Goal: Information Seeking & Learning: Check status

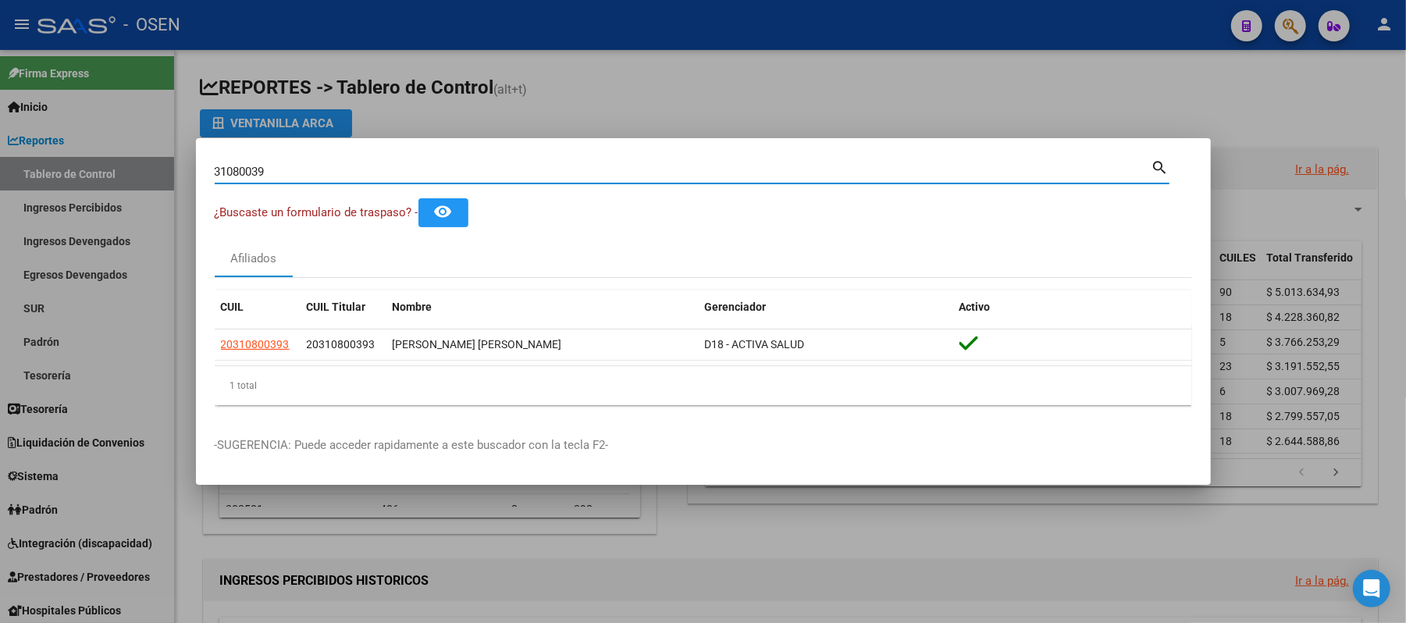
drag, startPoint x: 478, startPoint y: 170, endPoint x: 0, endPoint y: 52, distance: 492.3
click at [0, 147] on div "31080039 Buscar (apellido, dni, cuil, nro traspaso, cuit, obra social) search ¿…" at bounding box center [703, 311] width 1406 height 623
paste input "4.705.926"
click at [253, 173] on input "34.705.926" at bounding box center [683, 172] width 937 height 14
click at [232, 169] on input "34.705926" at bounding box center [683, 172] width 937 height 14
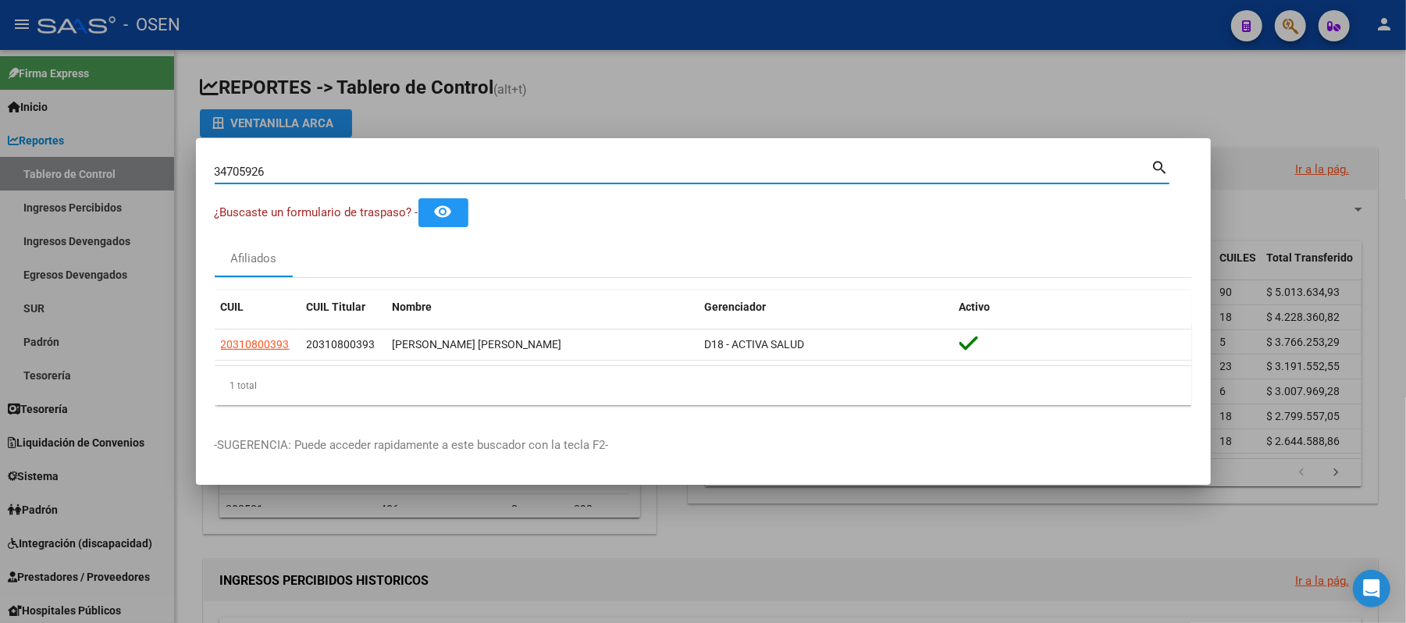
type input "34705926"
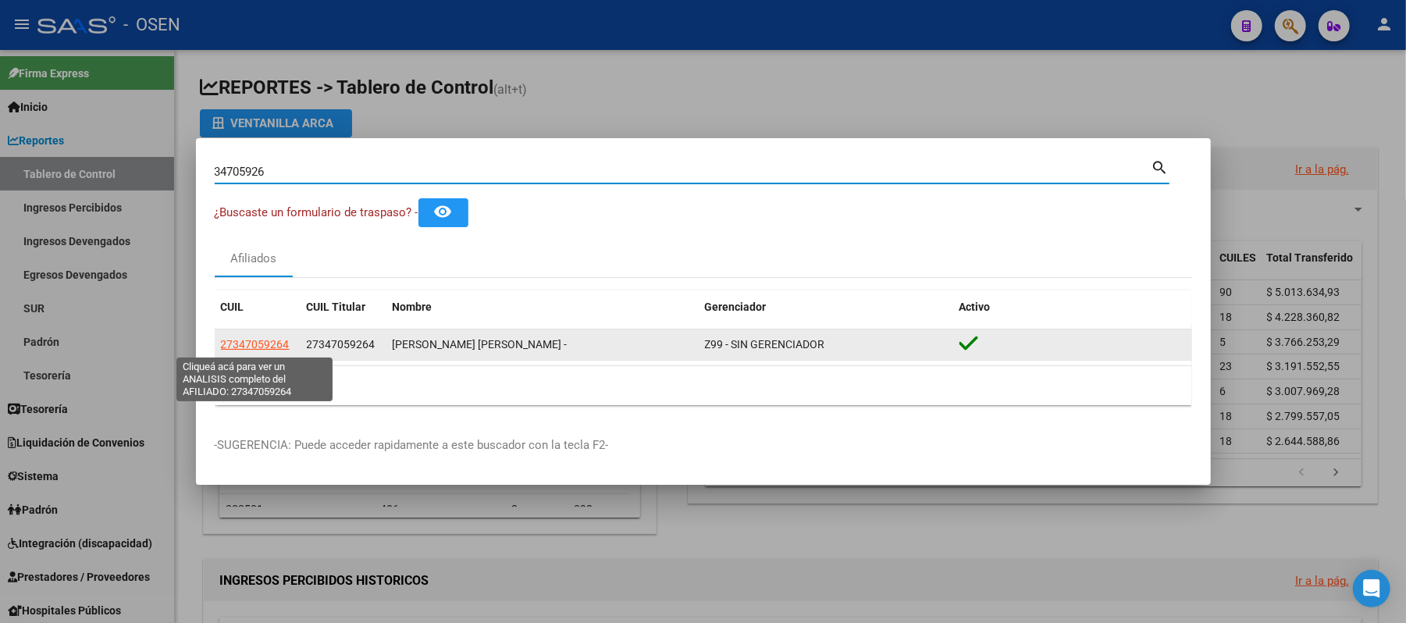
click at [253, 348] on span "27347059264" at bounding box center [255, 344] width 69 height 12
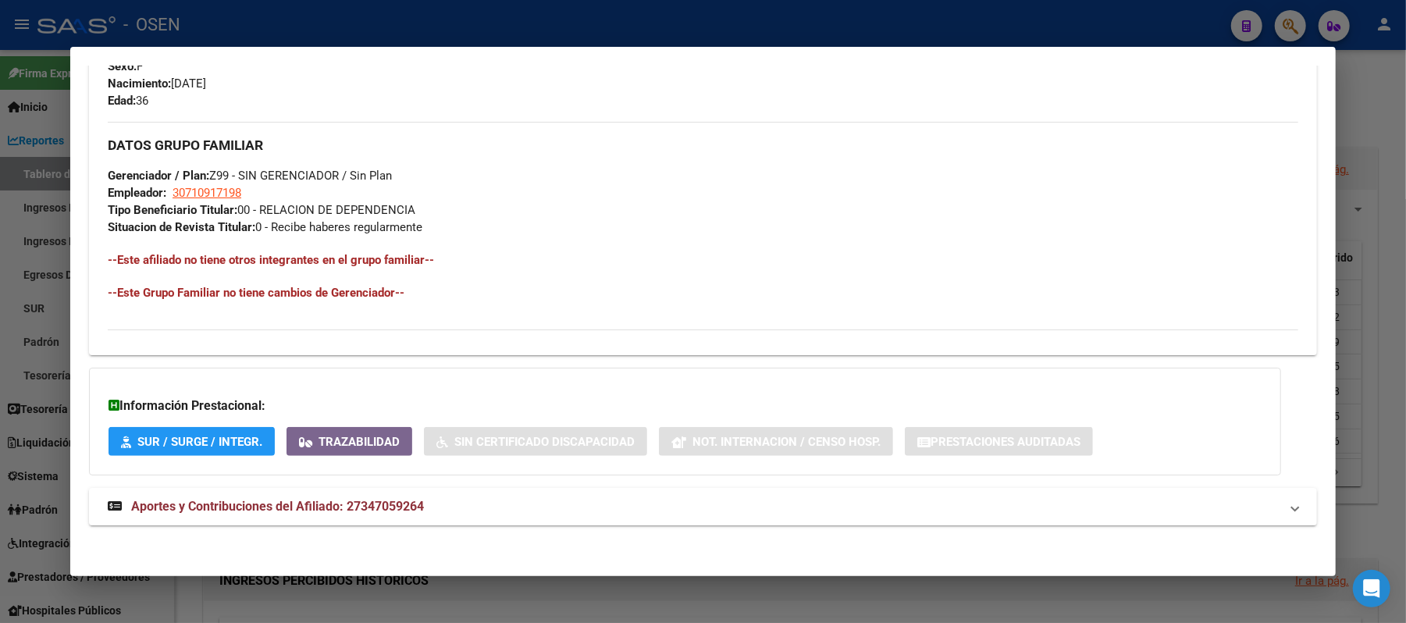
scroll to position [694, 0]
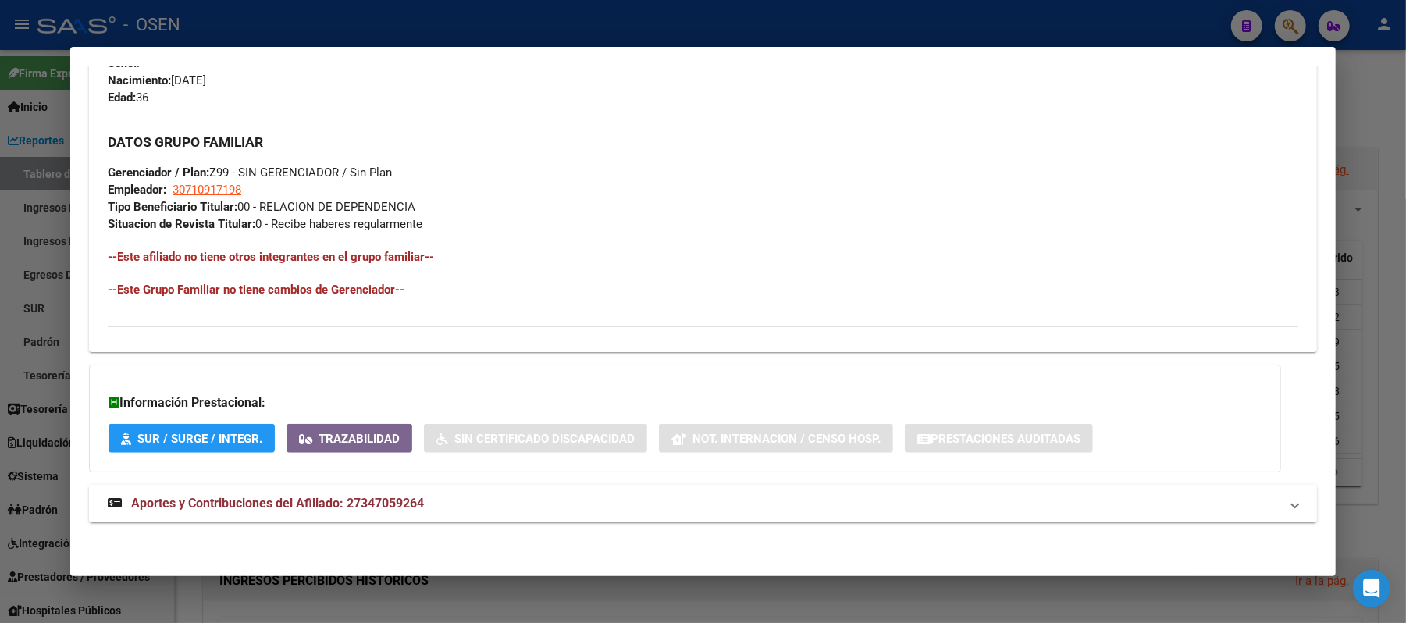
click at [495, 494] on mat-panel-title "Aportes y Contribuciones del Afiliado: 27347059264" at bounding box center [694, 503] width 1172 height 19
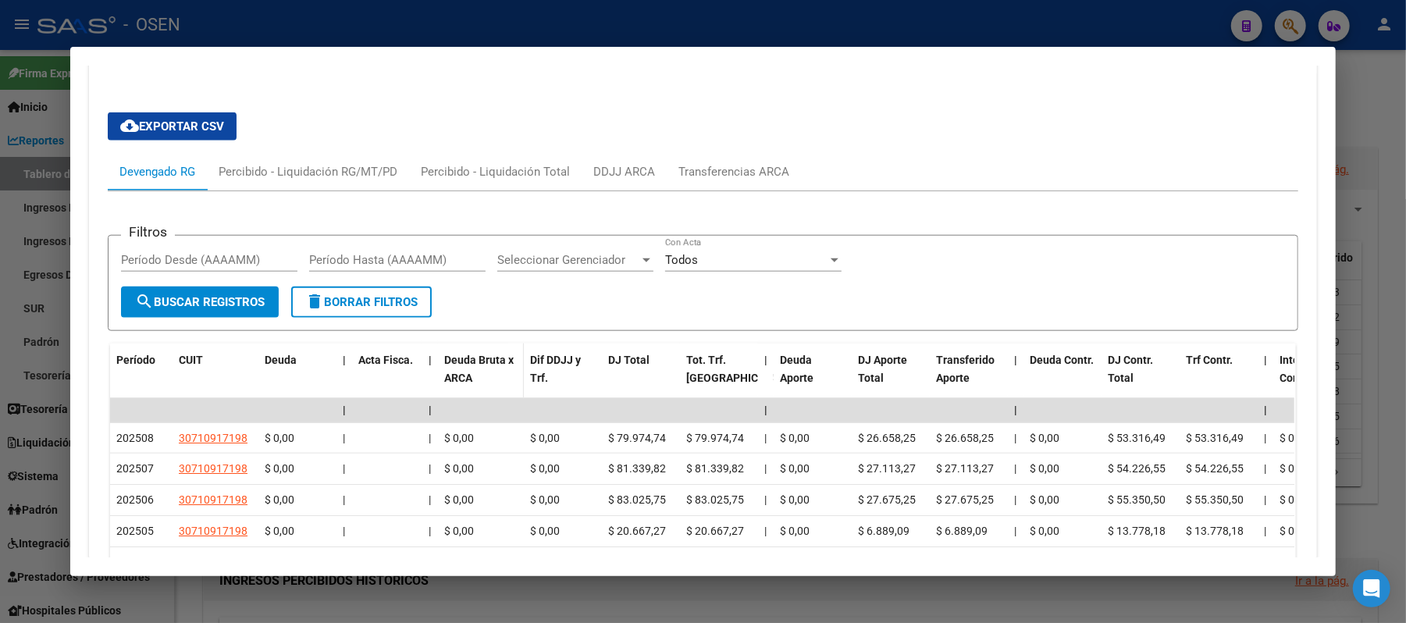
scroll to position [1191, 0]
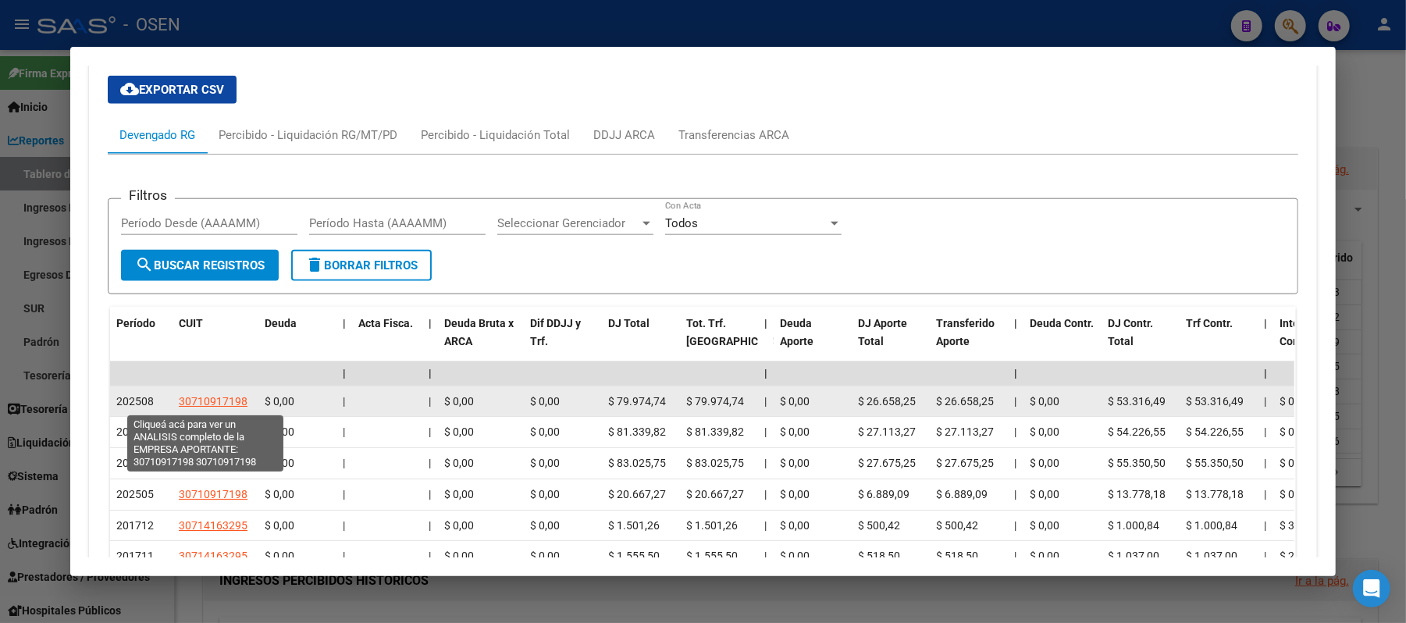
click at [200, 400] on span "30710917198" at bounding box center [213, 401] width 69 height 12
type textarea "30710917198"
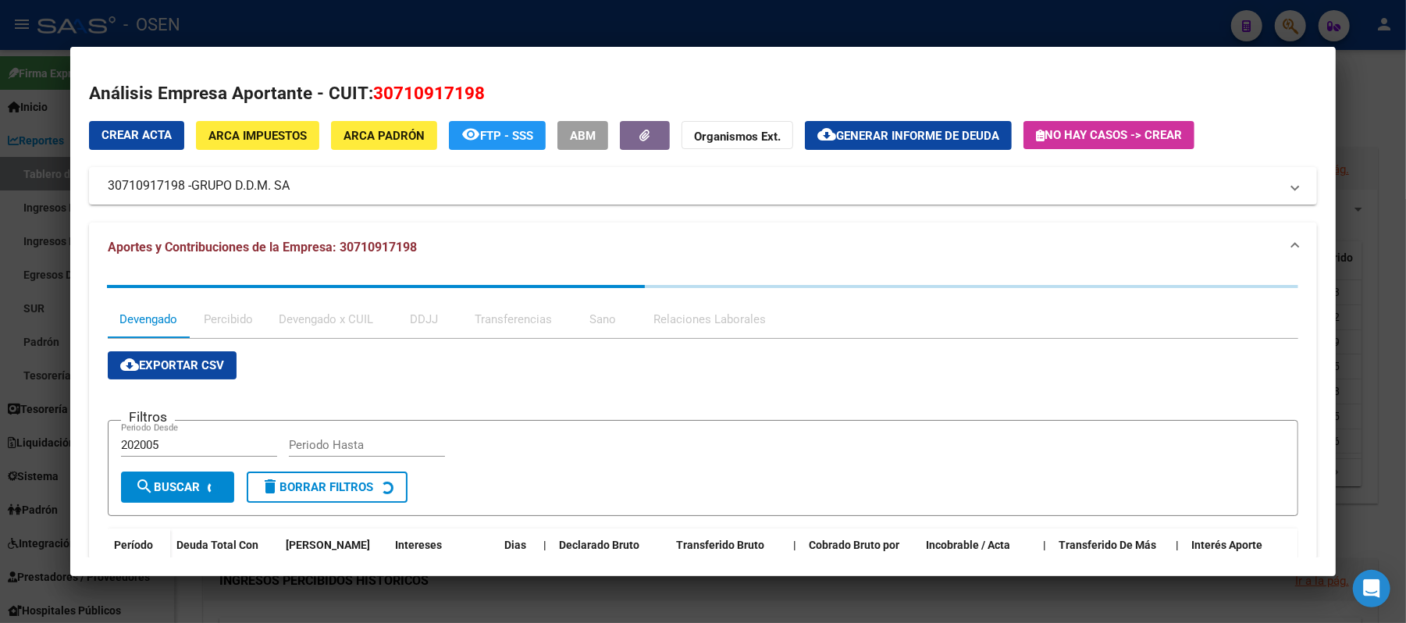
click at [312, 31] on div at bounding box center [703, 311] width 1406 height 623
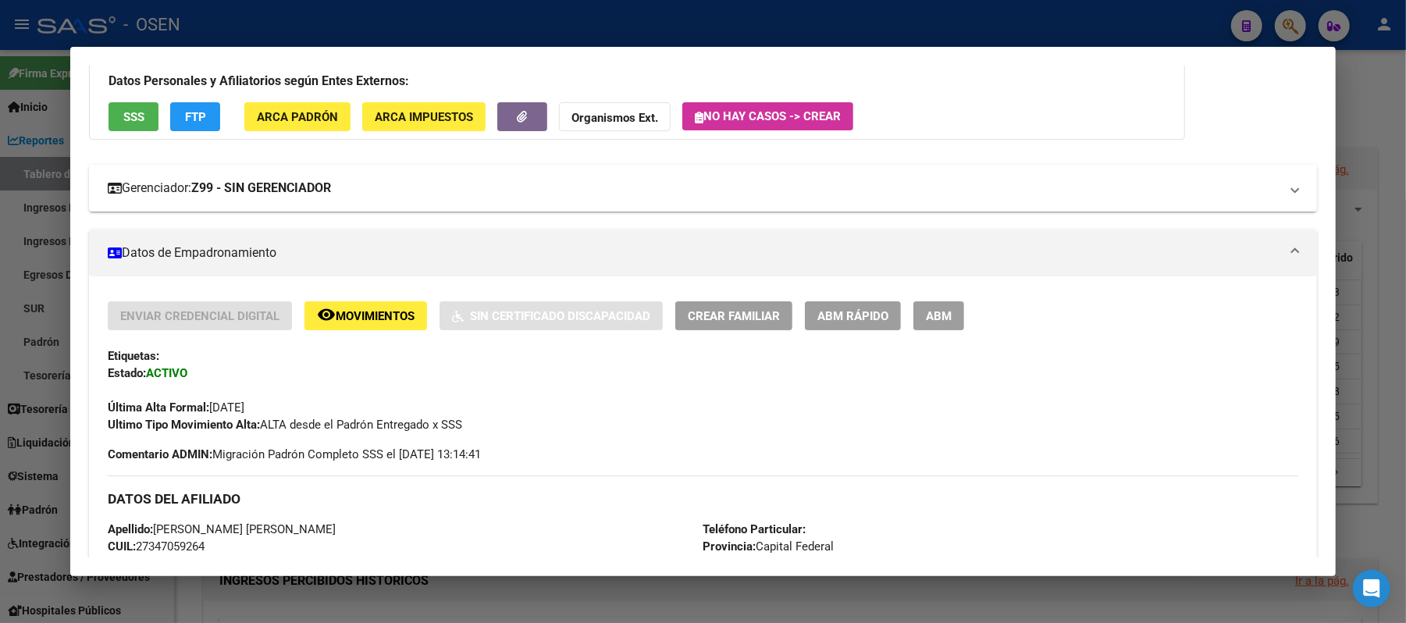
scroll to position [0, 0]
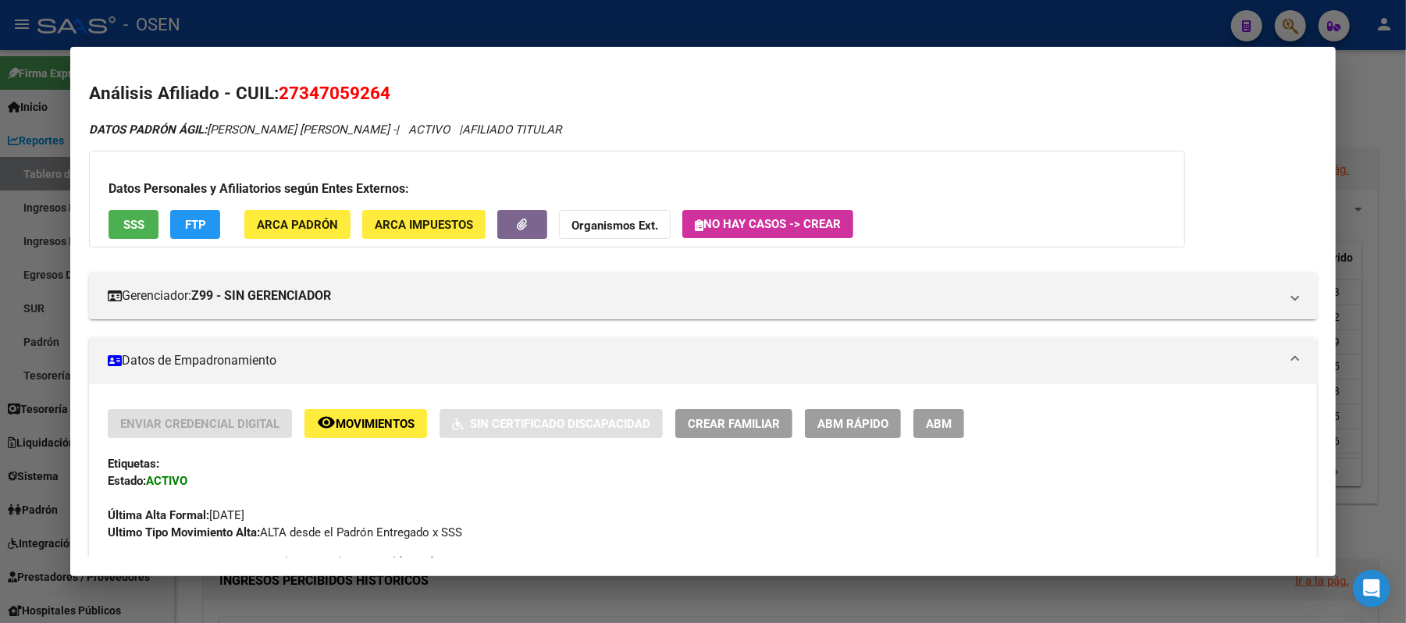
click at [109, 238] on div "Datos Personales y Afiliatorios según Entes Externos: SSS FTP ARCA Padrón ARCA …" at bounding box center [637, 199] width 1096 height 97
click at [114, 232] on button "SSS" at bounding box center [134, 224] width 50 height 29
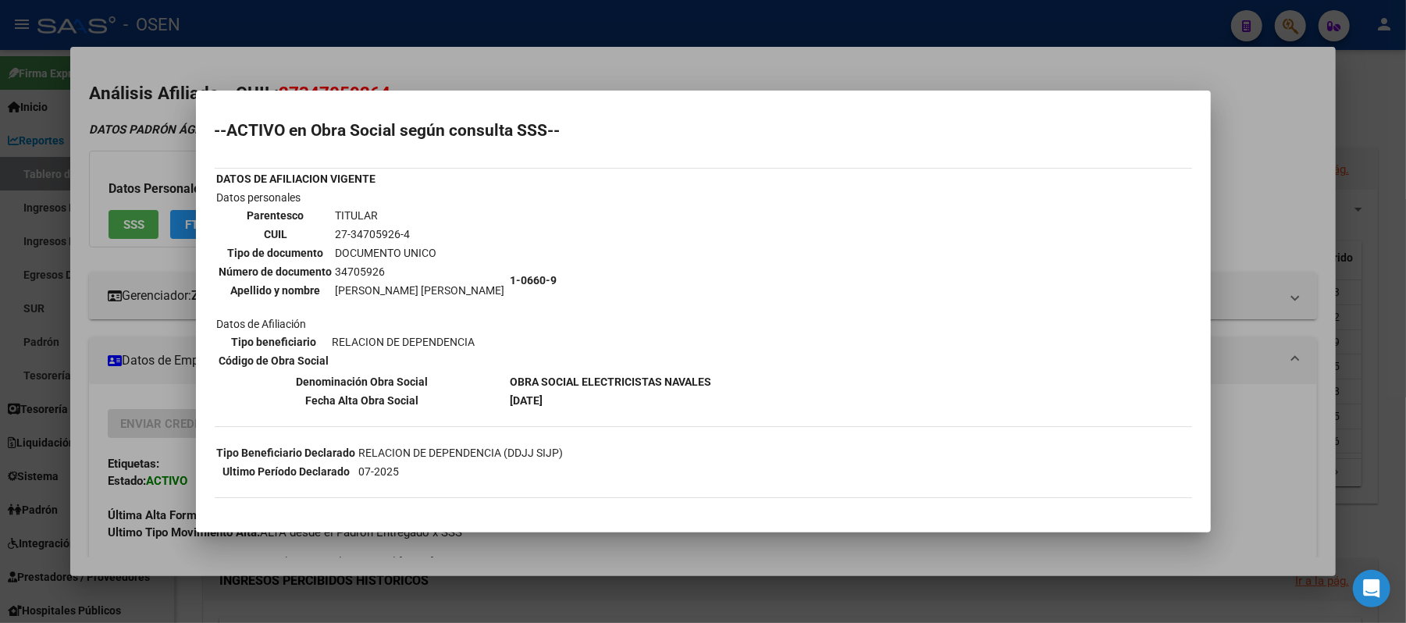
drag, startPoint x: 426, startPoint y: 235, endPoint x: 329, endPoint y: 234, distance: 97.6
click at [329, 234] on tr "CUIL 27-34705926-4" at bounding box center [362, 234] width 287 height 17
copy tr "27-34705926-4"
click at [363, 91] on mat-dialog-container "--ACTIVO en Obra Social según consulta SSS-- DATOS DE AFILIACION VIGENTE Datos …" at bounding box center [703, 312] width 1015 height 443
click at [198, 234] on mat-dialog-content "--ACTIVO en Obra Social según consulta SSS-- DATOS DE AFILIACION VIGENTE Datos …" at bounding box center [703, 311] width 1015 height 405
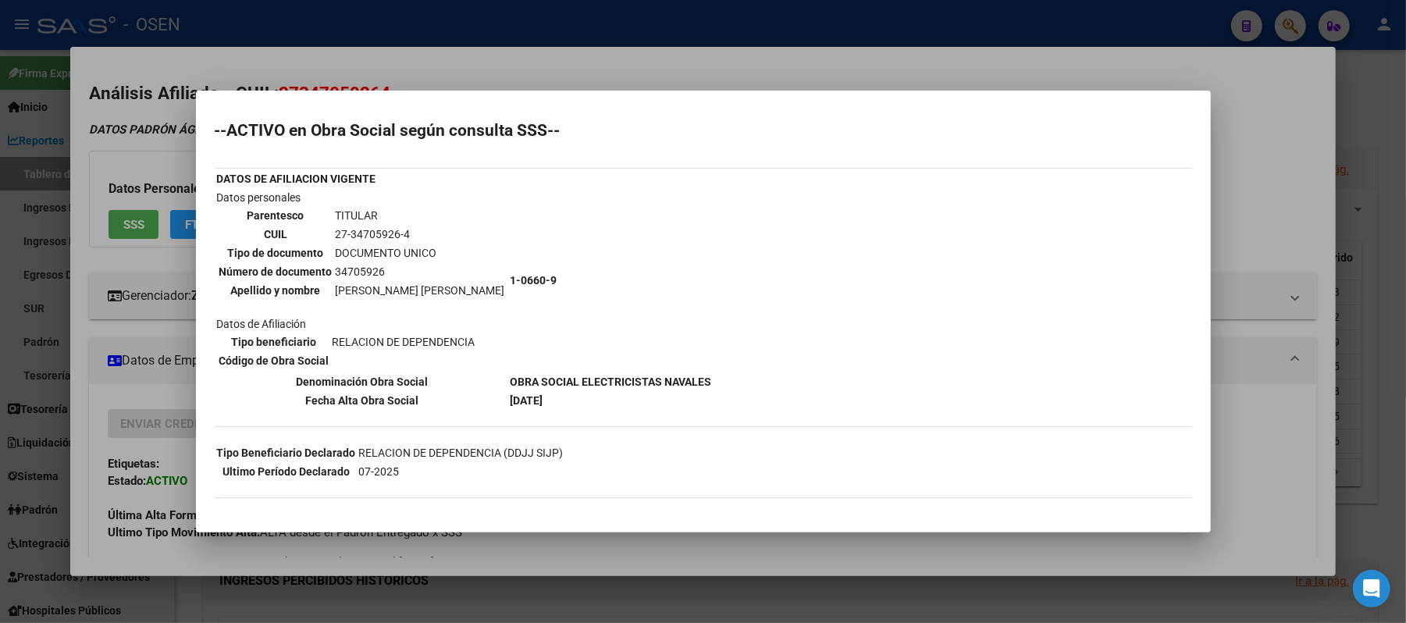
click at [173, 219] on div at bounding box center [703, 311] width 1406 height 623
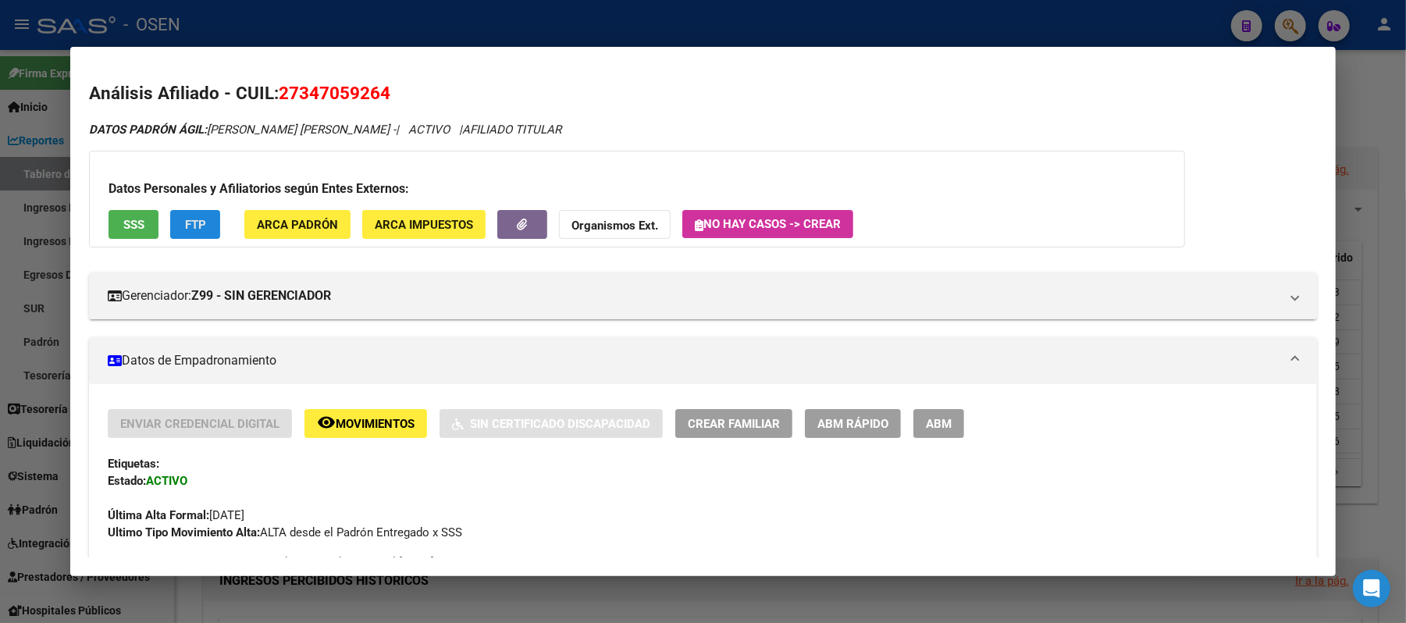
click at [185, 225] on span "FTP" at bounding box center [195, 225] width 21 height 14
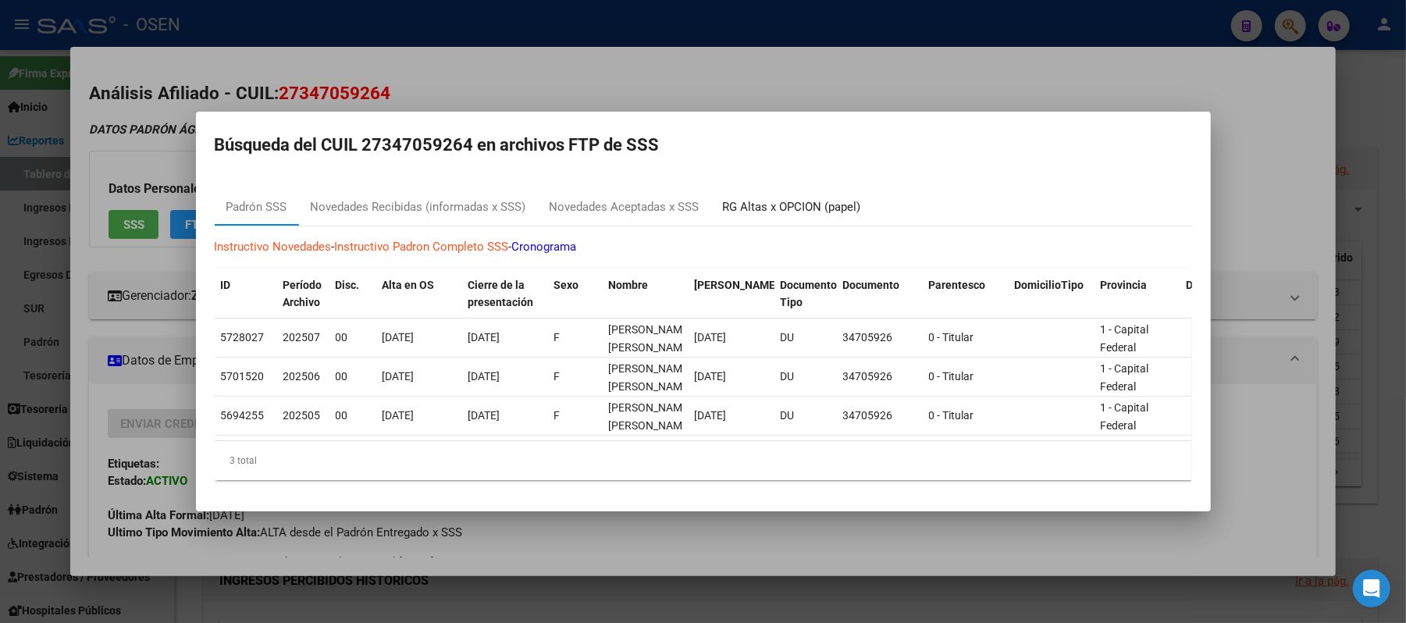
click at [763, 200] on div "RG Altas x OPCION (papel)" at bounding box center [792, 207] width 138 height 18
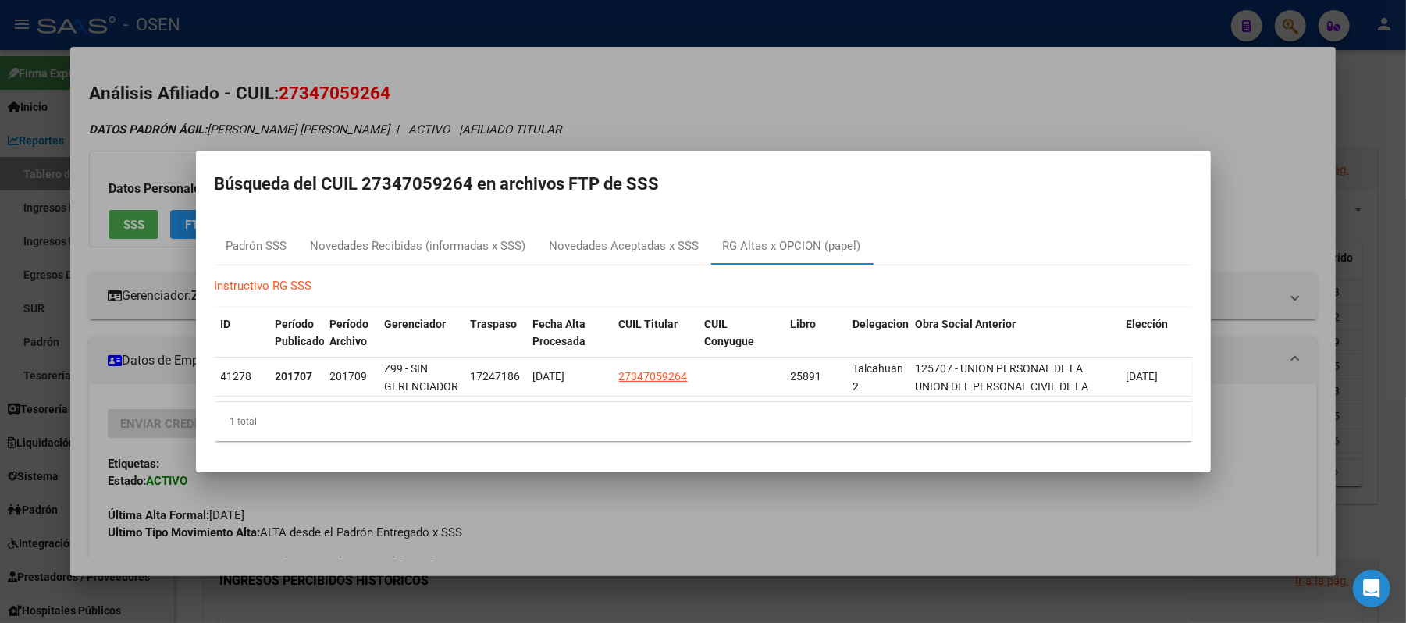
click at [912, 119] on div at bounding box center [703, 311] width 1406 height 623
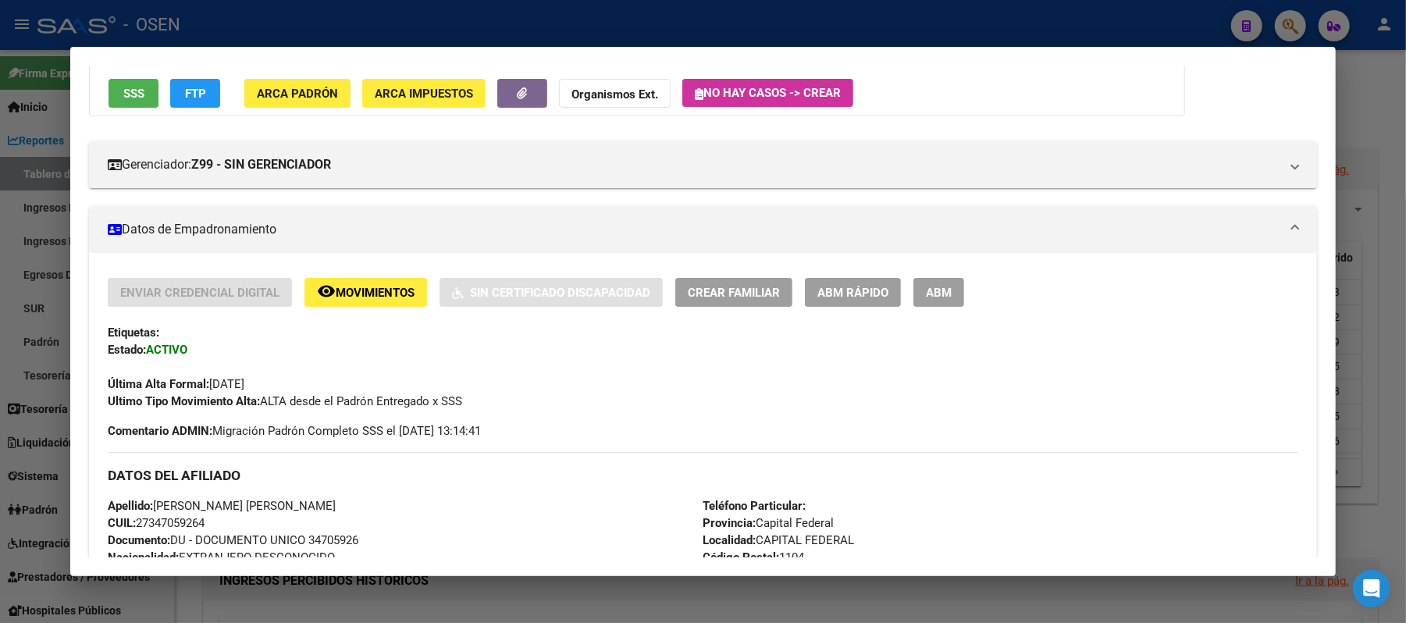
scroll to position [312, 0]
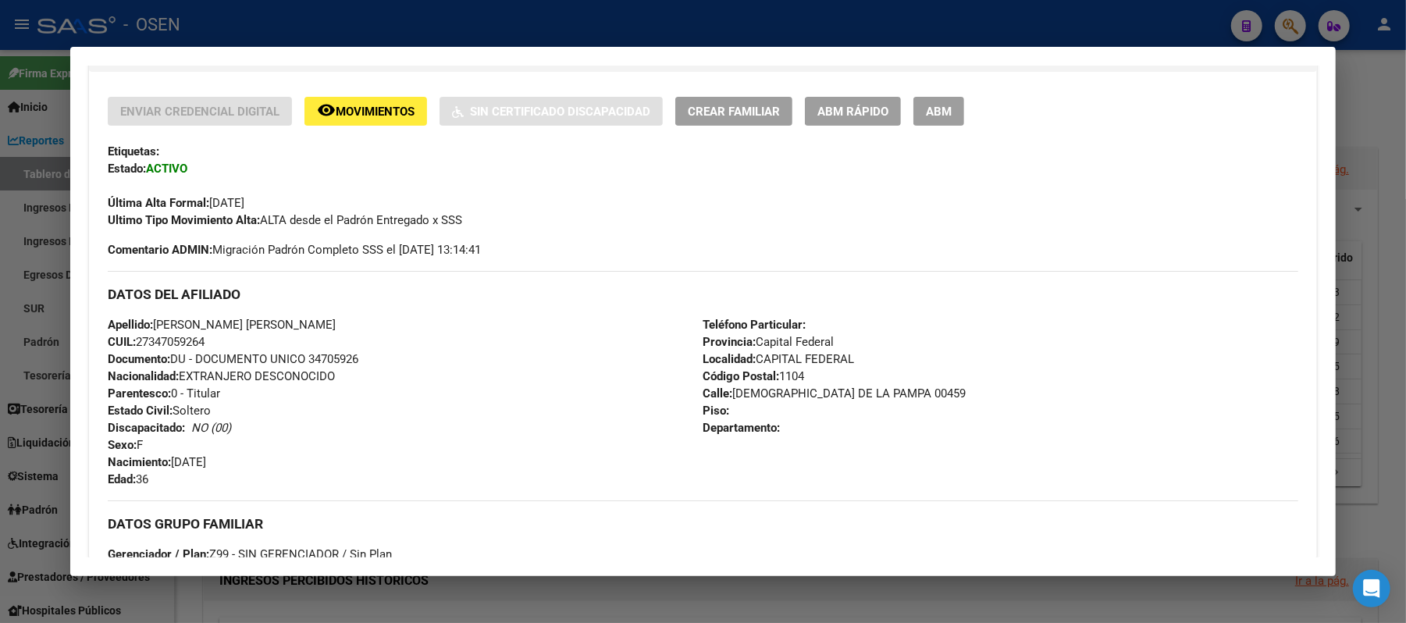
drag, startPoint x: 219, startPoint y: 351, endPoint x: 131, endPoint y: 342, distance: 88.6
click at [131, 342] on div "Apellido: [PERSON_NAME] [PERSON_NAME] CUIL: 27347059264 Documento: DU - DOCUMEN…" at bounding box center [405, 402] width 595 height 172
copy span "27347059264"
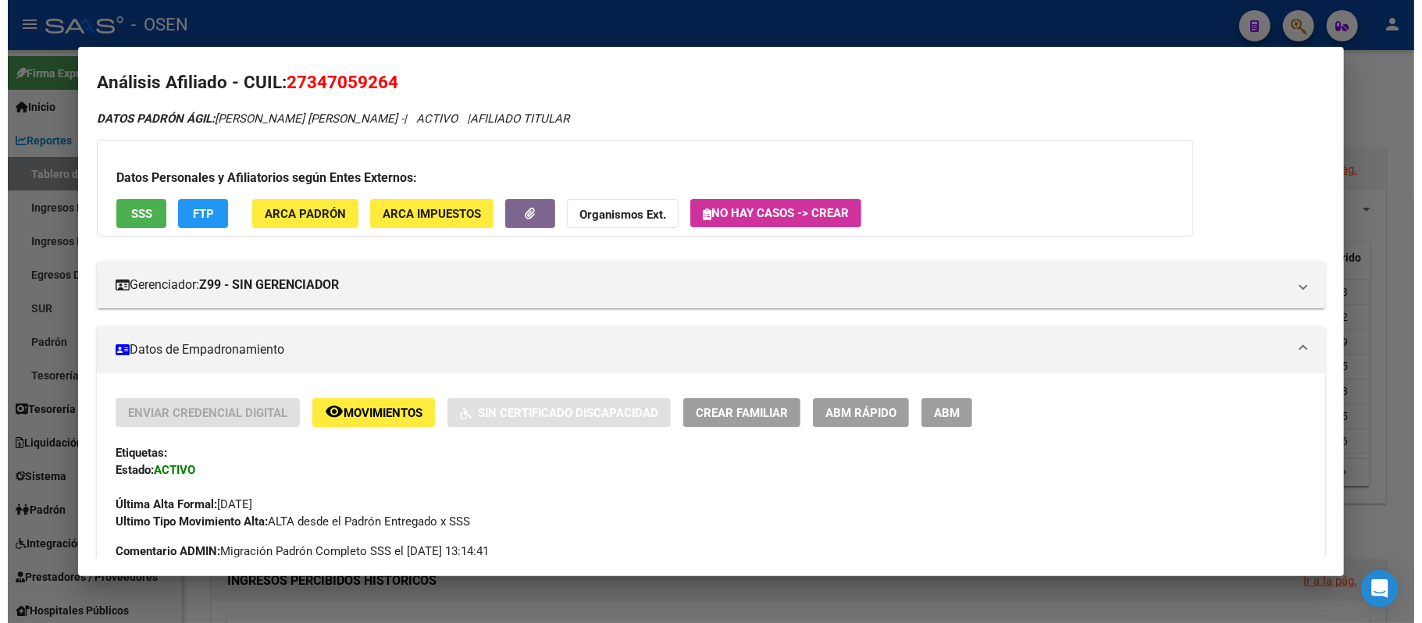
scroll to position [0, 0]
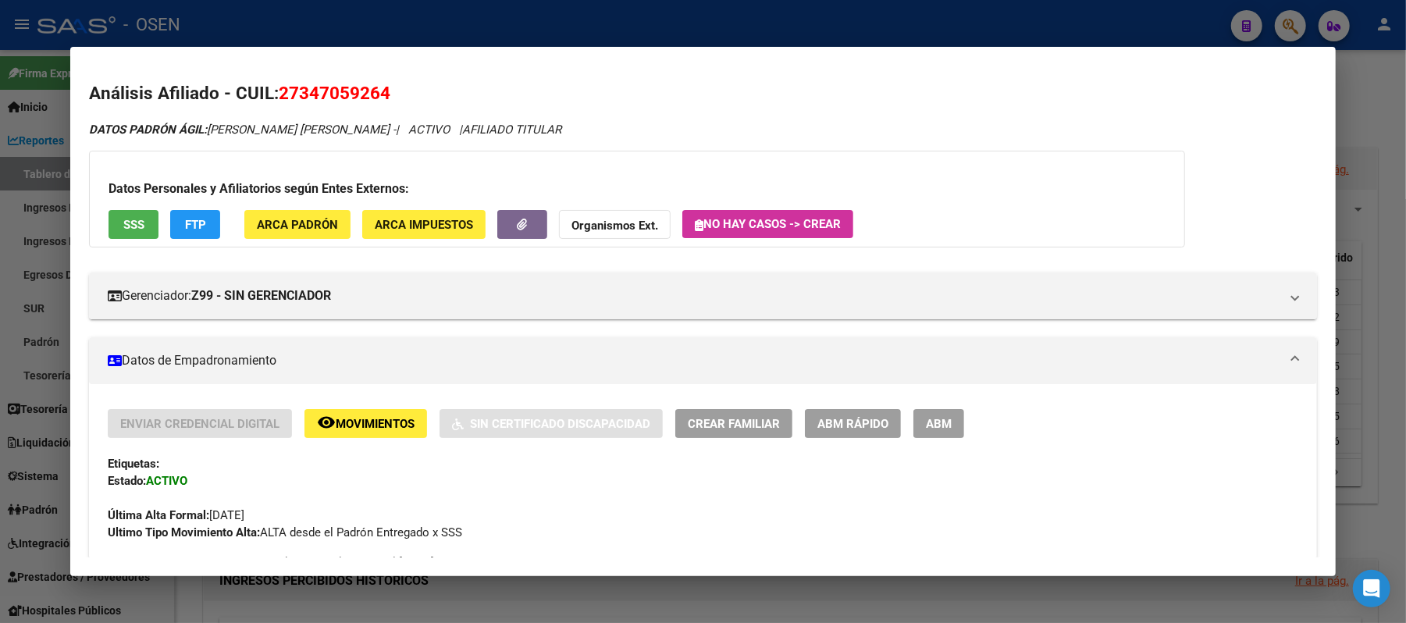
click at [201, 212] on button "FTP" at bounding box center [195, 224] width 50 height 29
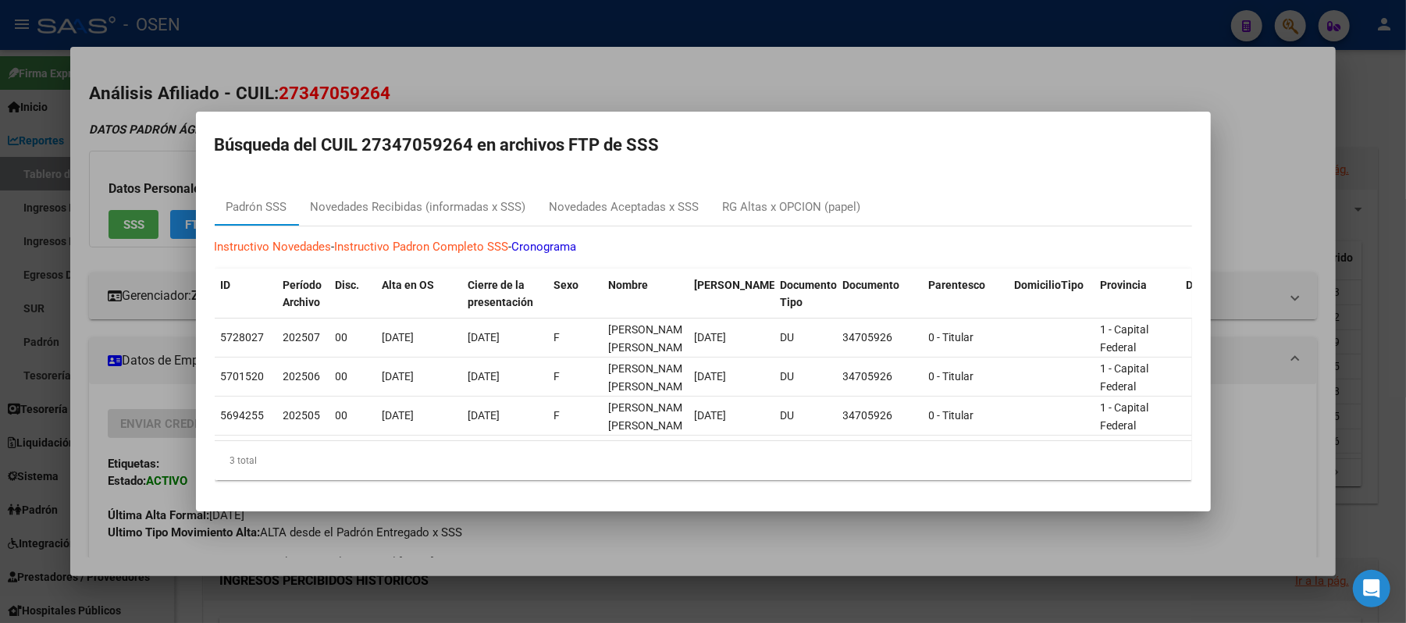
click at [586, 86] on div at bounding box center [703, 311] width 1406 height 623
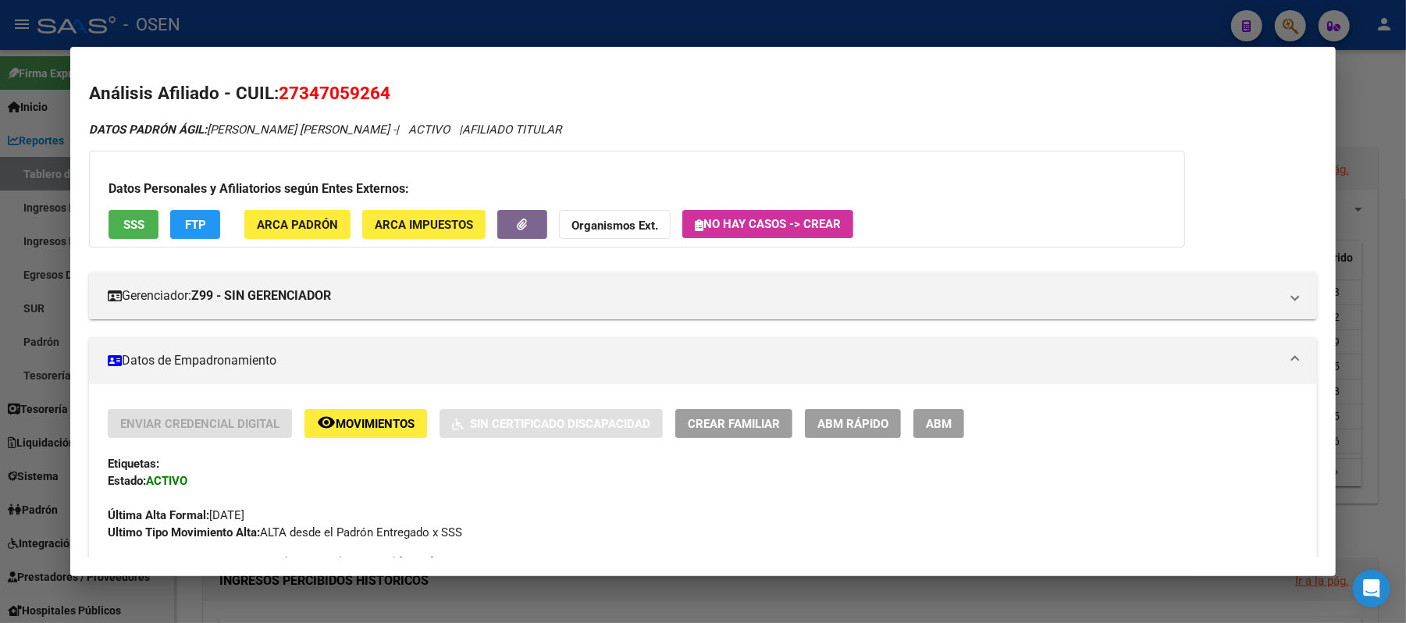
click at [370, 13] on div at bounding box center [703, 311] width 1406 height 623
click at [372, 13] on div at bounding box center [703, 311] width 1406 height 623
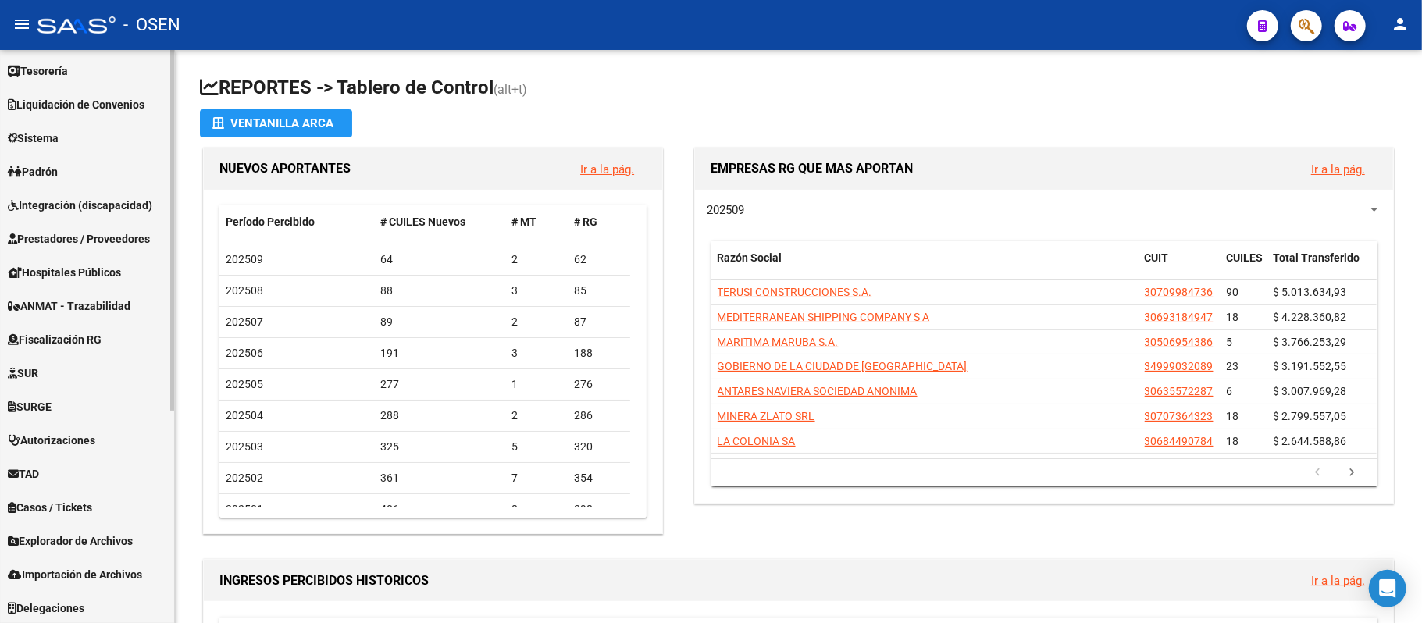
scroll to position [339, 0]
click at [119, 236] on span "Prestadores / Proveedores" at bounding box center [79, 238] width 142 height 17
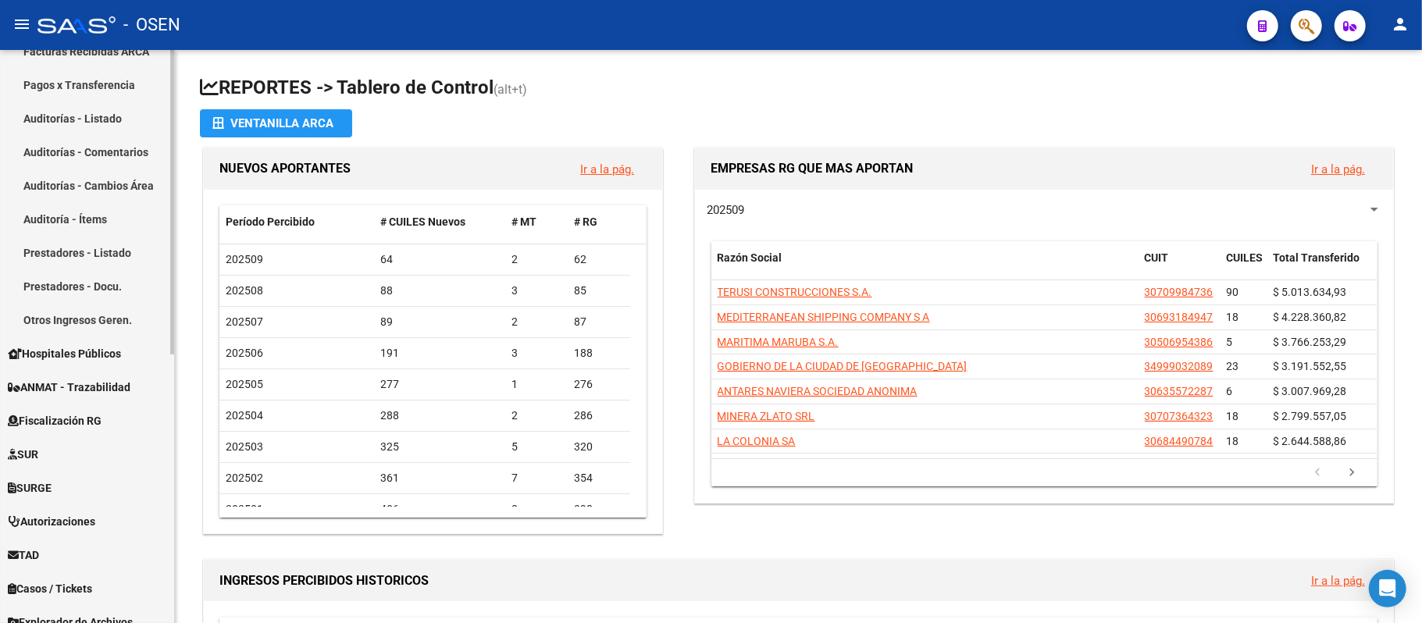
scroll to position [507, 0]
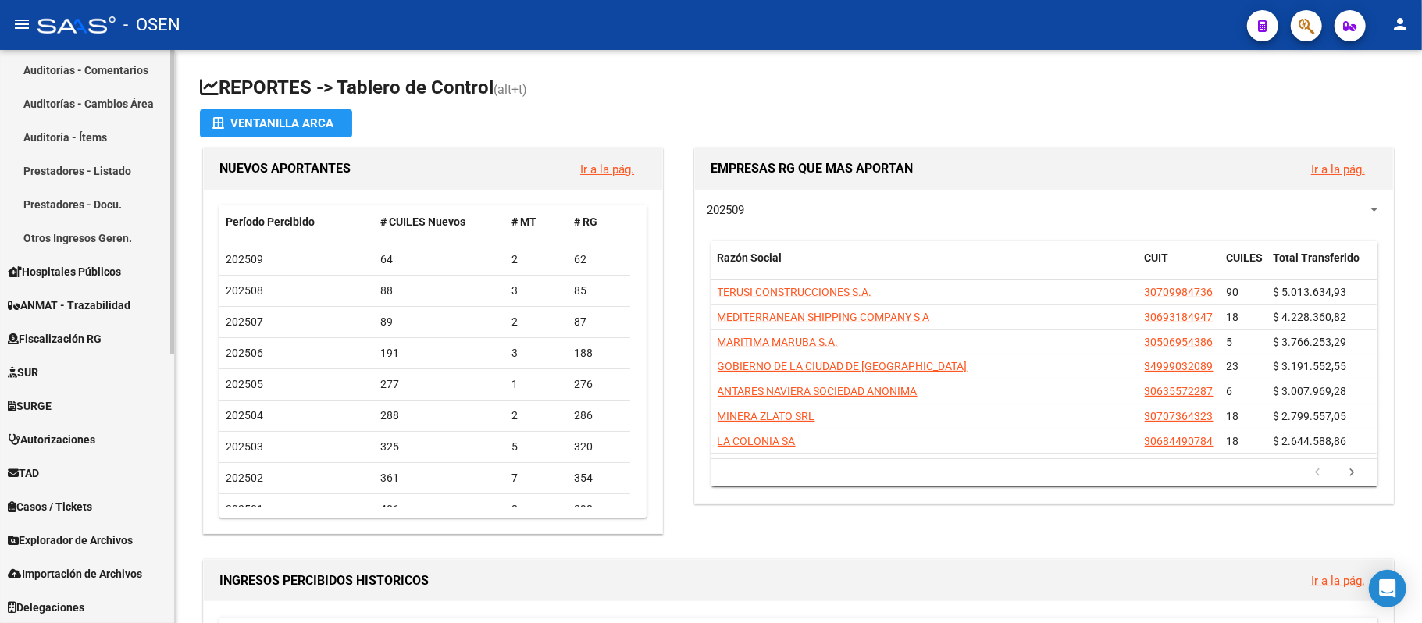
click at [116, 534] on span "Explorador de Archivos" at bounding box center [70, 540] width 125 height 17
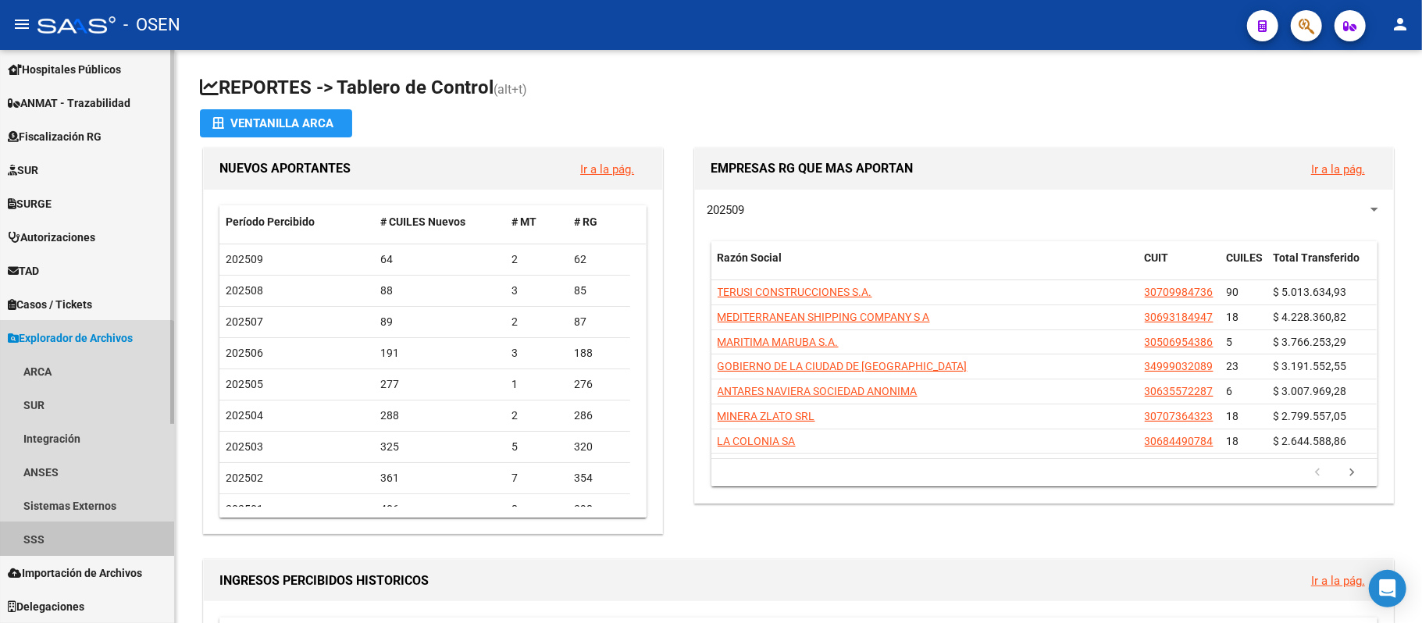
click at [57, 529] on link "SSS" at bounding box center [87, 539] width 174 height 34
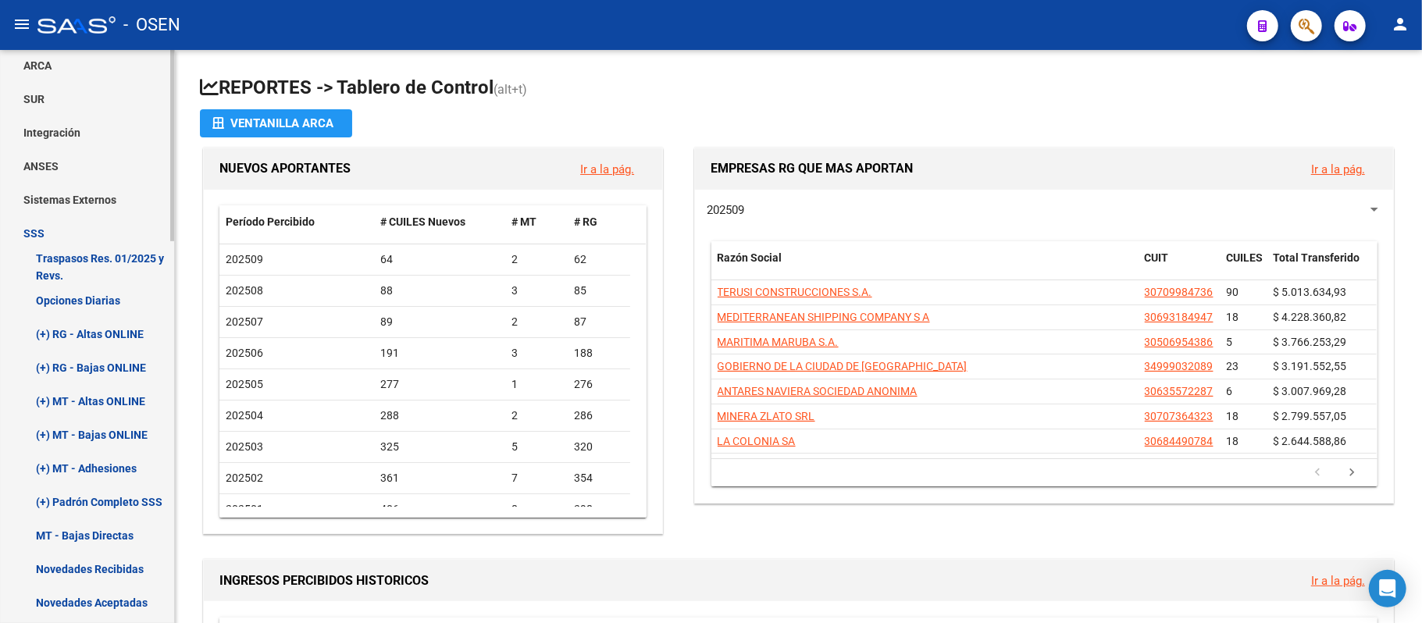
scroll to position [722, 0]
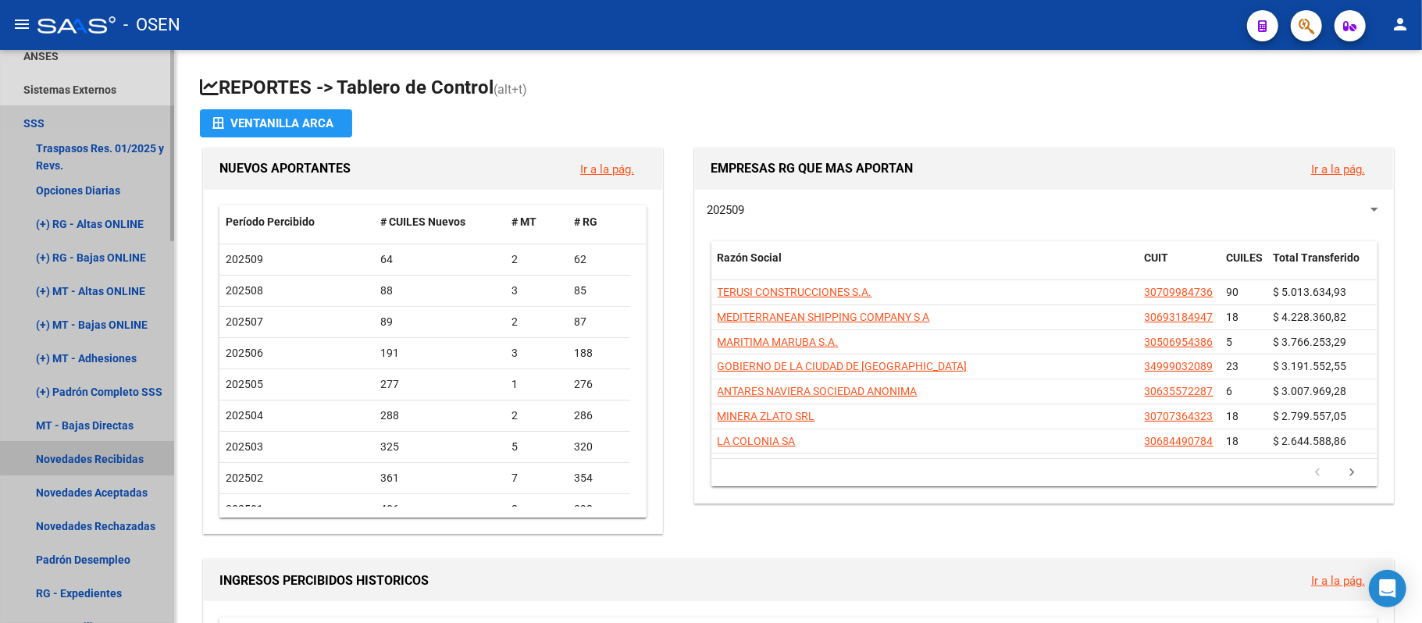
click at [95, 458] on link "Novedades Recibidas" at bounding box center [87, 459] width 174 height 34
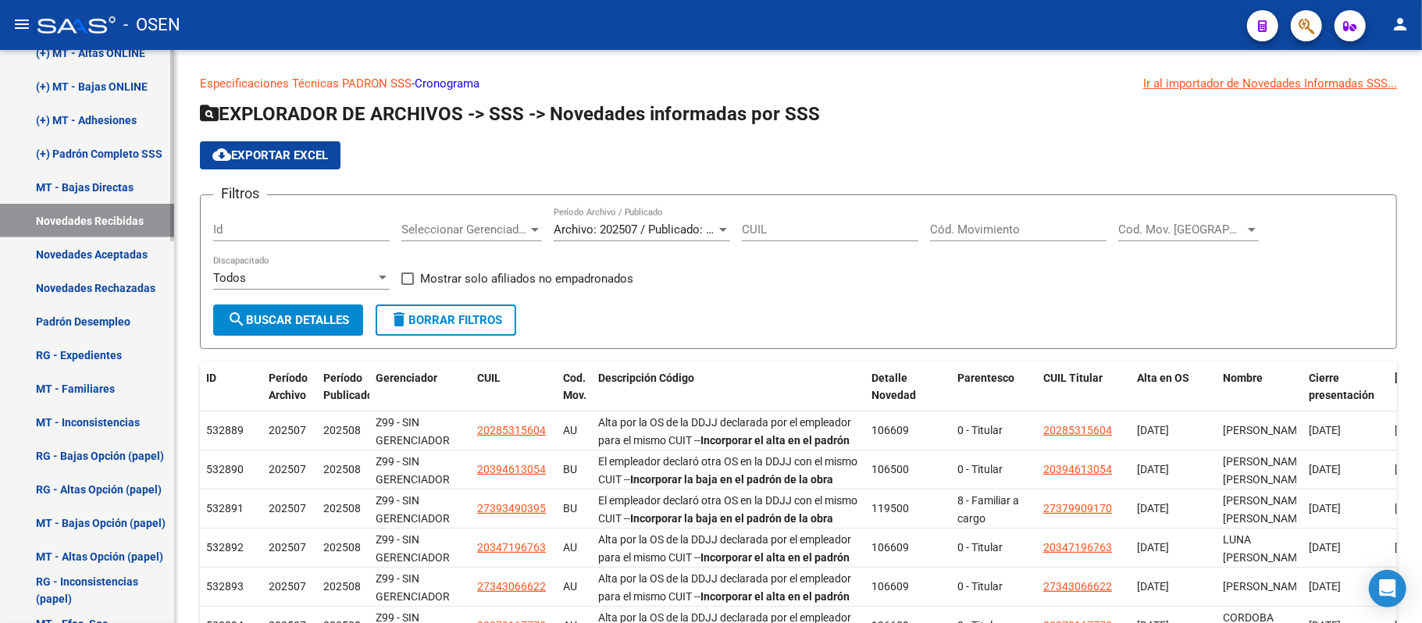
scroll to position [1138, 0]
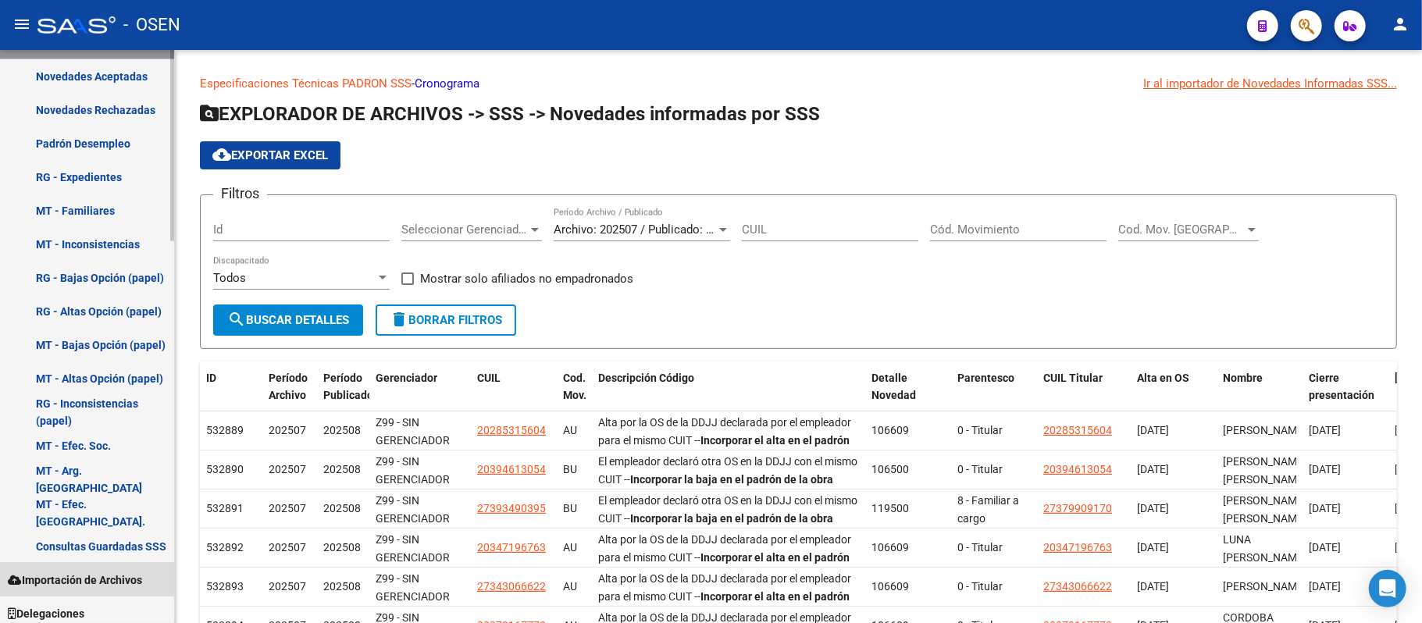
click at [81, 573] on span "Importación de Archivos" at bounding box center [75, 580] width 134 height 17
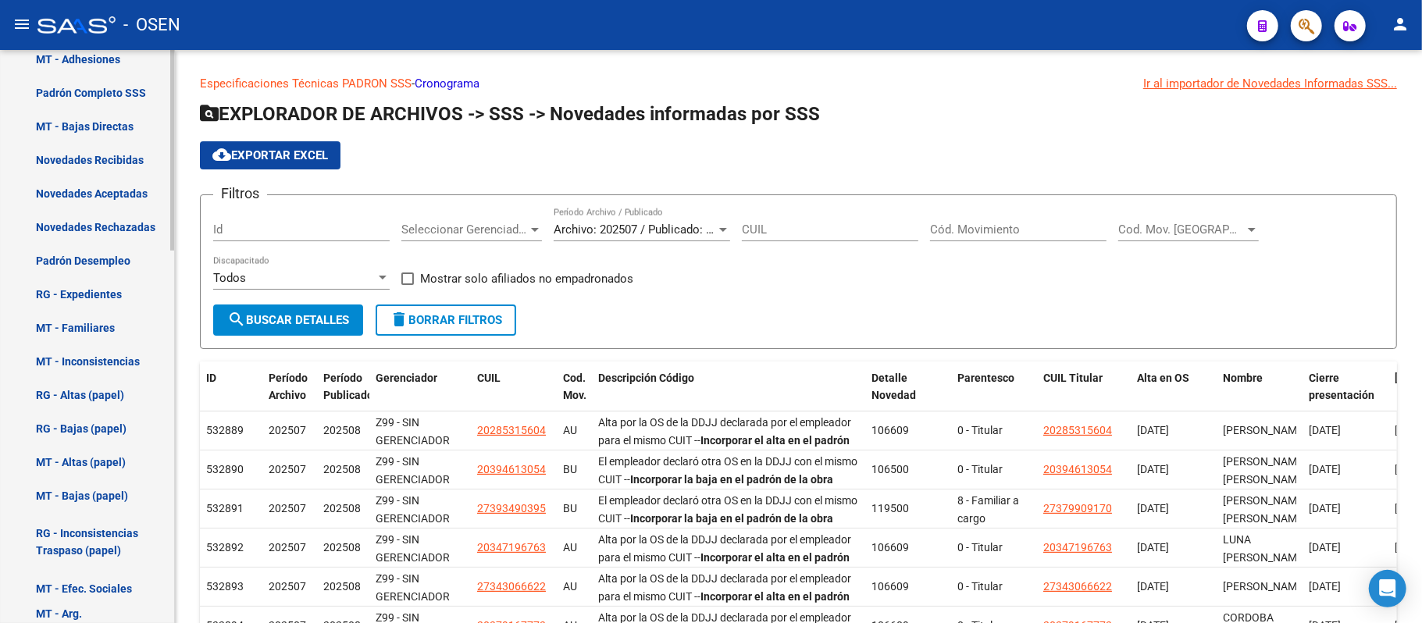
scroll to position [862, 0]
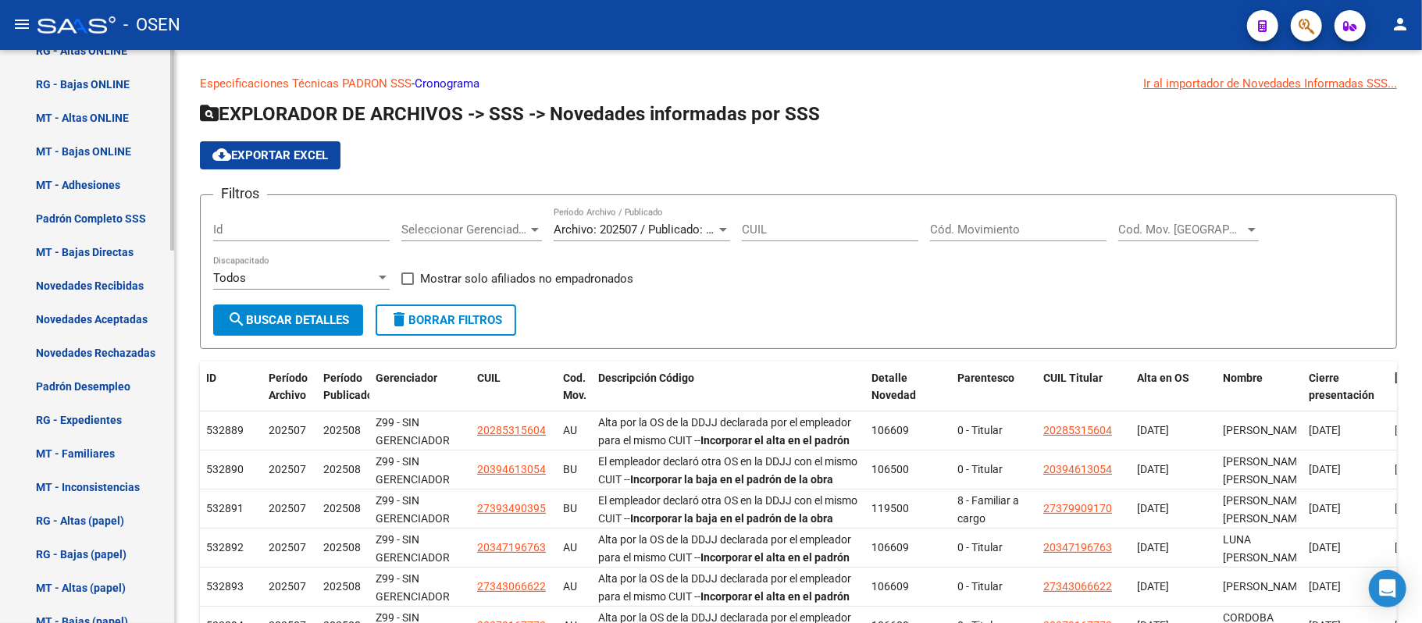
click at [107, 288] on link "Novedades Recibidas" at bounding box center [87, 286] width 174 height 34
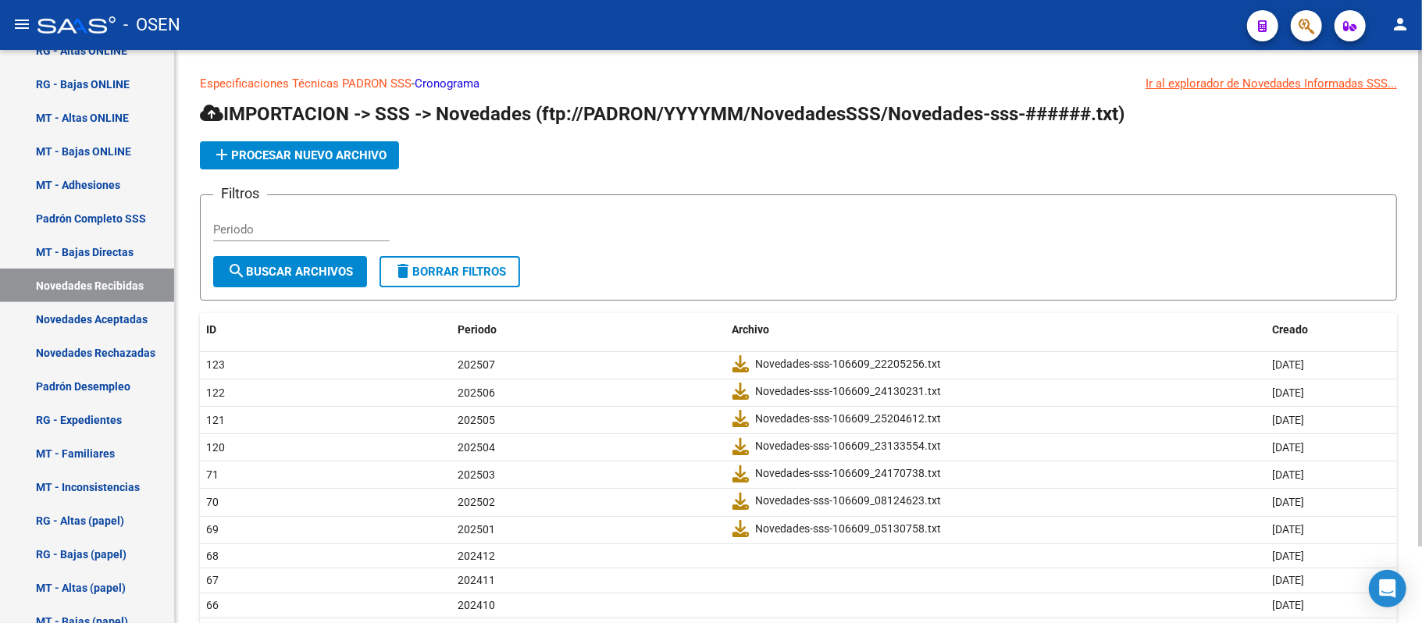
scroll to position [89, 0]
